Goal: Entertainment & Leisure: Consume media (video, audio)

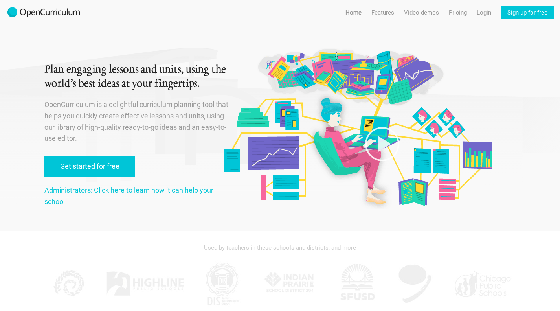
click at [420, 14] on link "Video demos" at bounding box center [421, 12] width 35 height 13
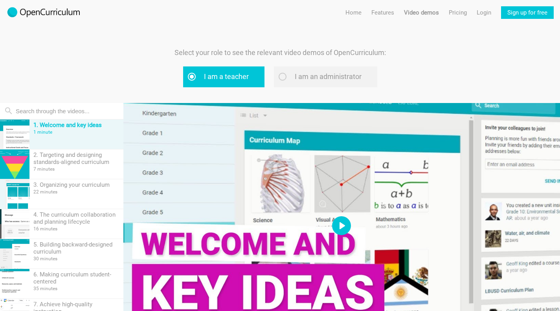
click at [345, 227] on button "Play" at bounding box center [341, 225] width 19 height 19
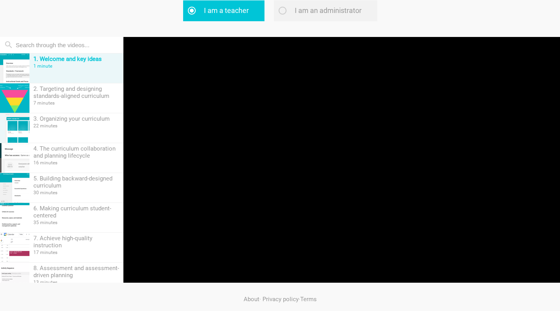
scroll to position [71, 0]
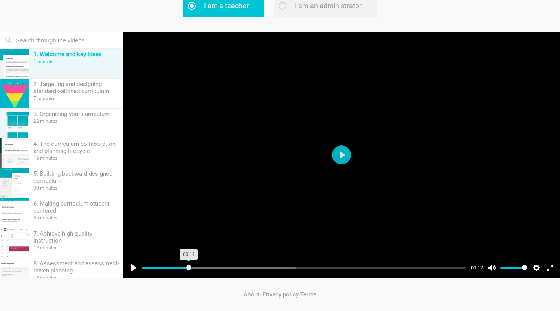
click at [189, 268] on input "Seek" at bounding box center [304, 267] width 325 height 7
click at [266, 267] on input "Seek" at bounding box center [304, 267] width 325 height 7
click at [345, 272] on div "Pause Play % buffered 00:52 -00:50 Unmute Mute Disable captions Enable captions…" at bounding box center [341, 263] width 437 height 30
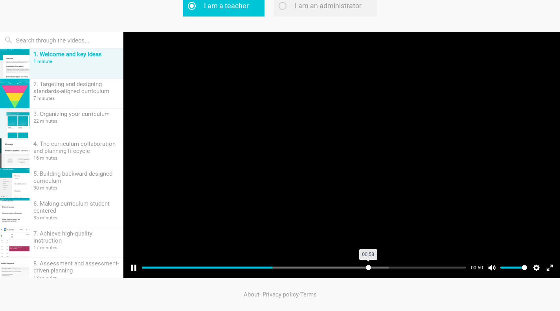
click at [368, 266] on input "Seek" at bounding box center [304, 267] width 325 height 7
click at [445, 269] on input "Seek" at bounding box center [304, 267] width 325 height 7
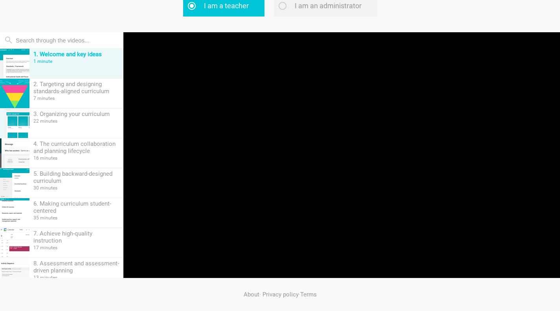
type input "96.05"
click at [61, 124] on div "3. Organizing your curriculum 22 minutes" at bounding box center [76, 122] width 94 height 29
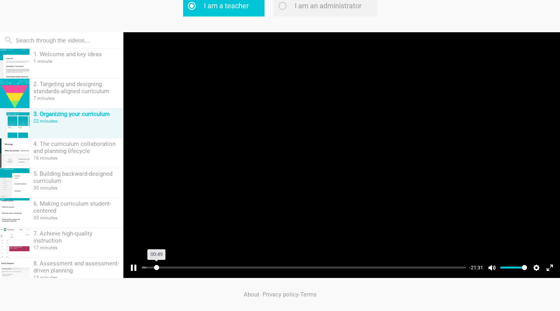
click at [156, 270] on input "Seek" at bounding box center [304, 267] width 325 height 7
click at [221, 272] on div "Pause Play % buffered 03:23 -20:43 Unmute Mute Disable captions Enable captions…" at bounding box center [341, 263] width 437 height 30
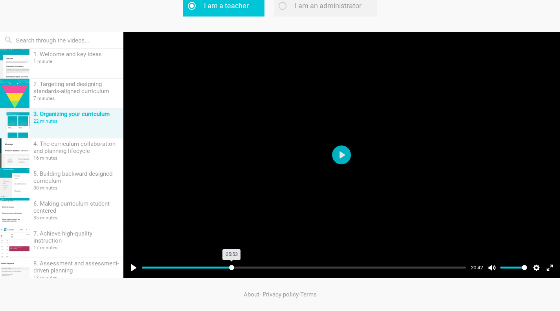
click at [232, 267] on input "Seek" at bounding box center [304, 267] width 325 height 7
click at [303, 268] on input "Seek" at bounding box center [304, 267] width 325 height 7
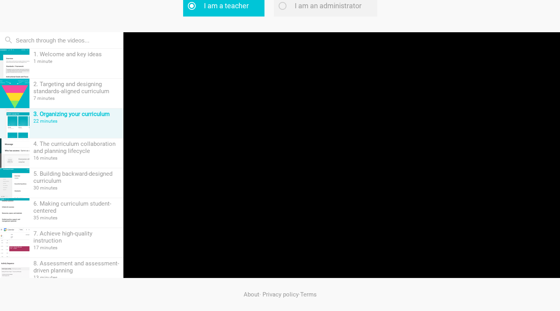
type input "50.05"
